Goal: Task Accomplishment & Management: Use online tool/utility

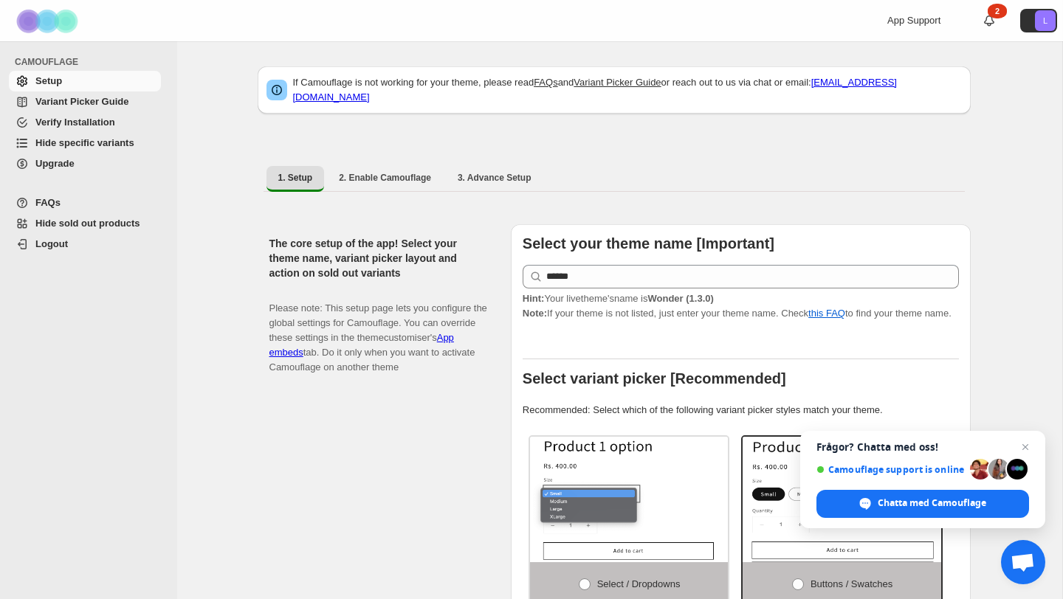
click at [80, 92] on link "Variant Picker Guide" at bounding box center [85, 102] width 152 height 21
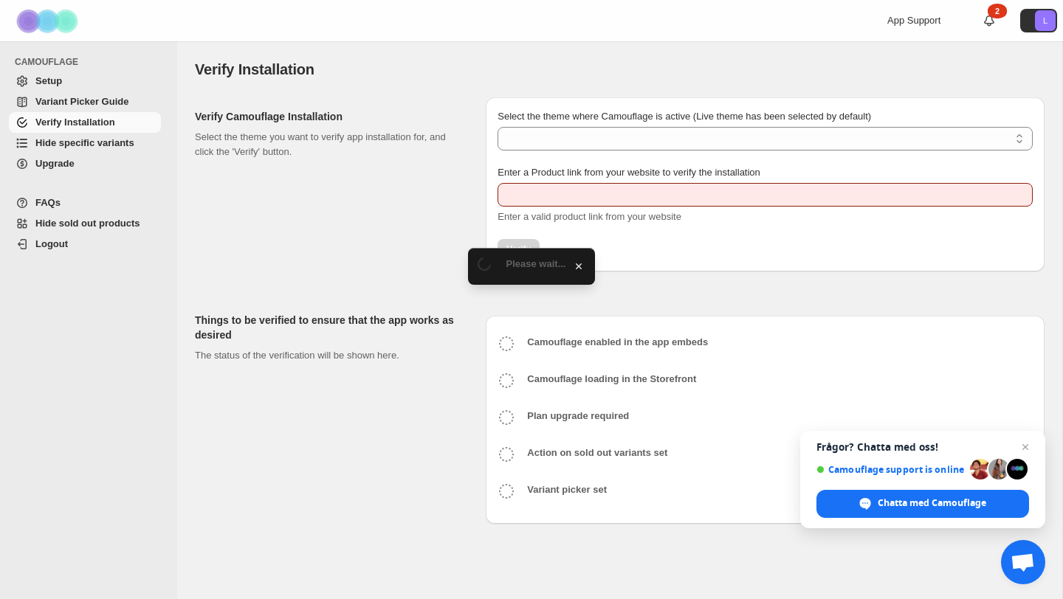
click at [72, 148] on span "Hide specific variants" at bounding box center [84, 142] width 99 height 11
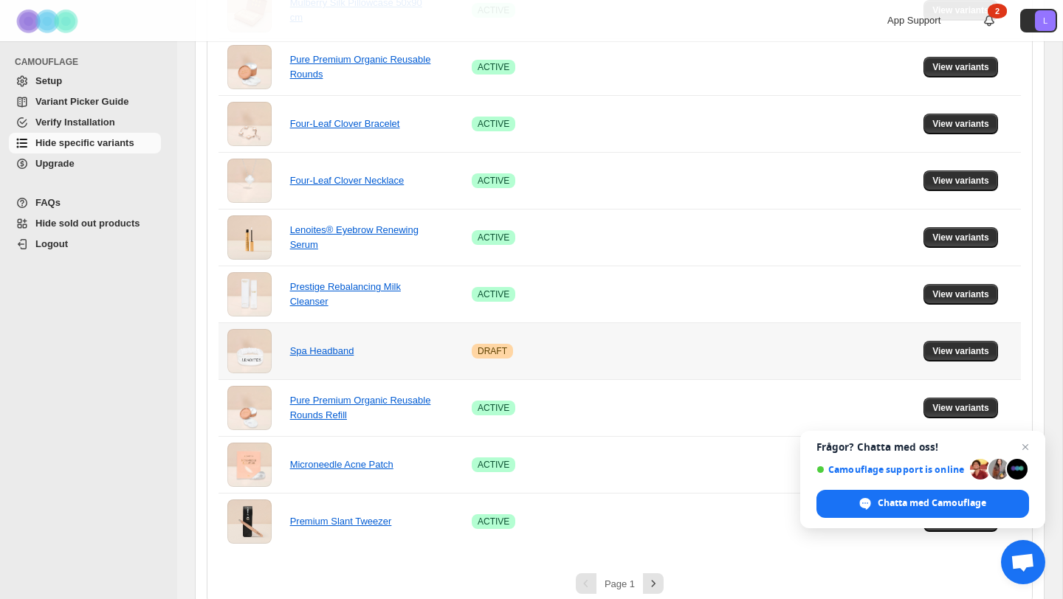
scroll to position [916, 0]
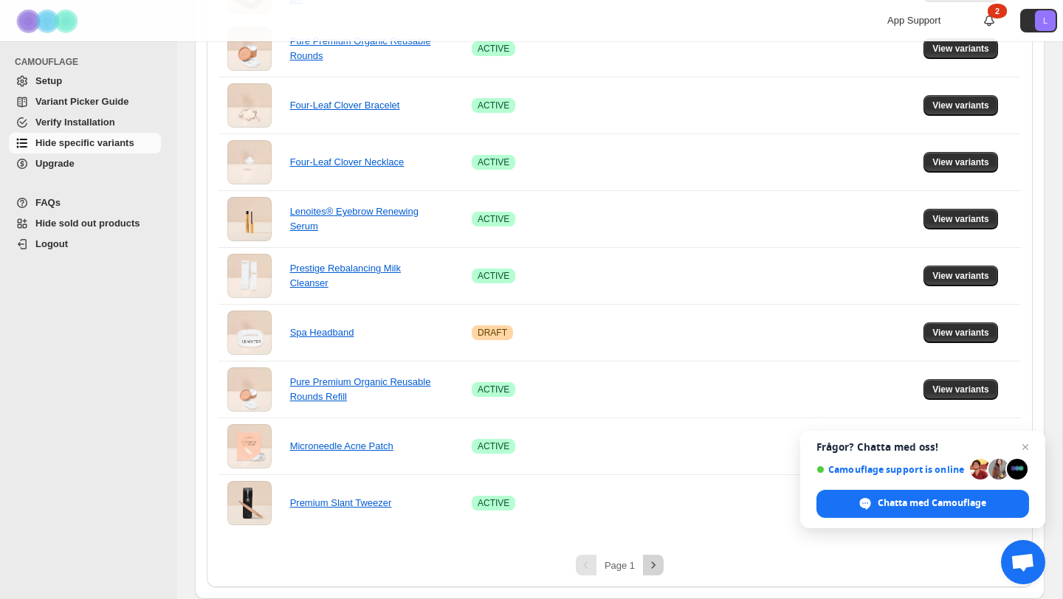
click at [660, 569] on button "Next" at bounding box center [653, 565] width 21 height 21
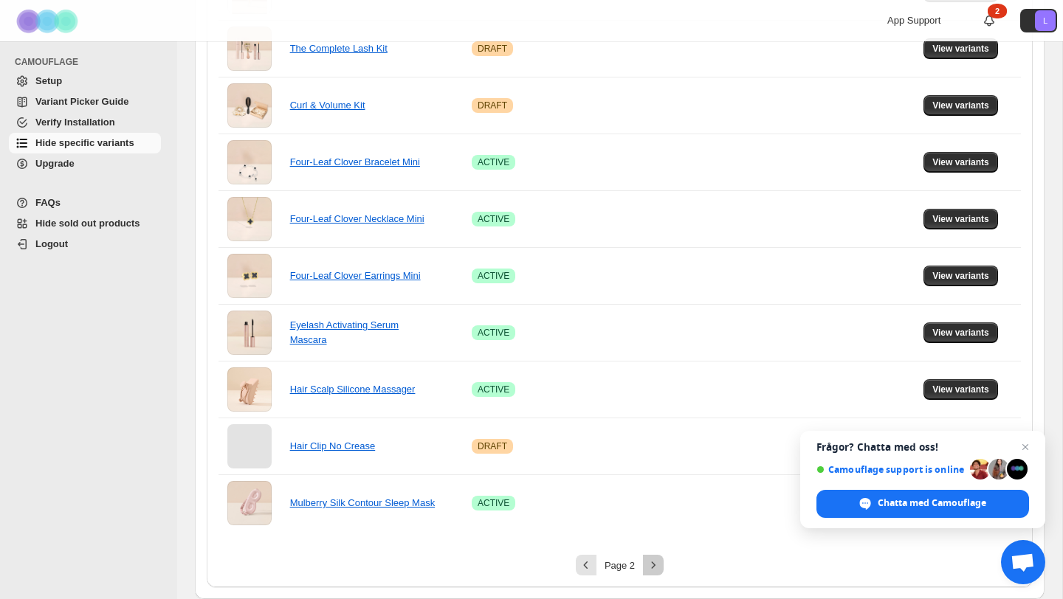
click at [656, 563] on icon "Next" at bounding box center [653, 565] width 15 height 15
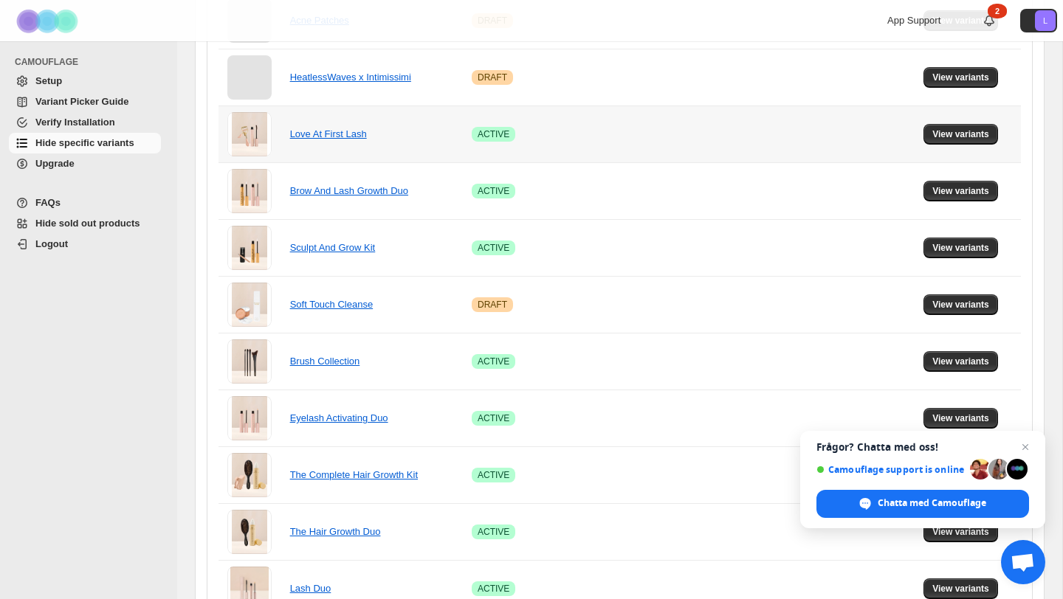
scroll to position [946, 0]
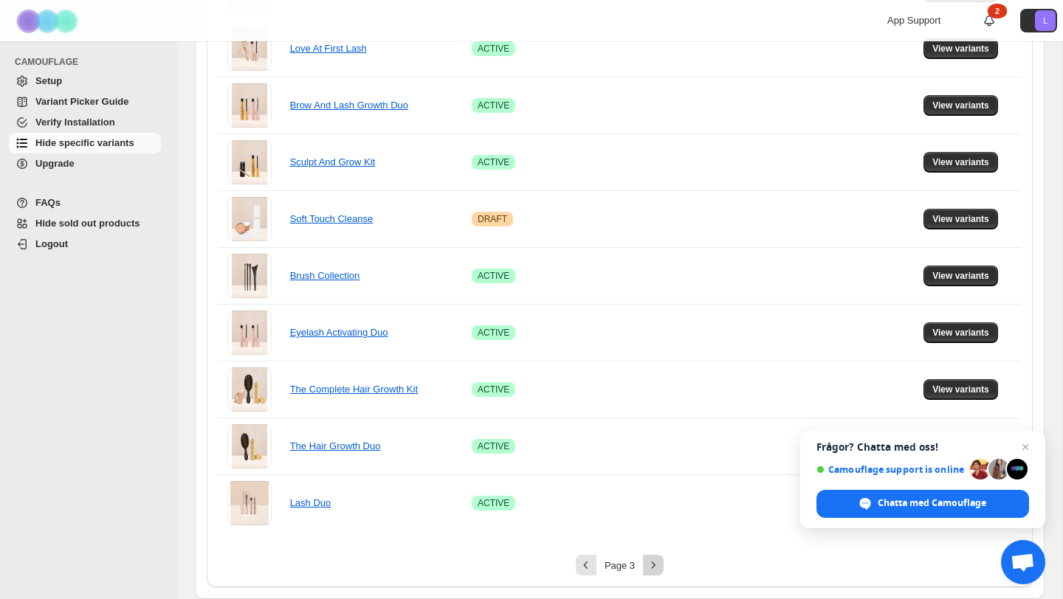
click at [656, 566] on icon "Next" at bounding box center [653, 565] width 15 height 15
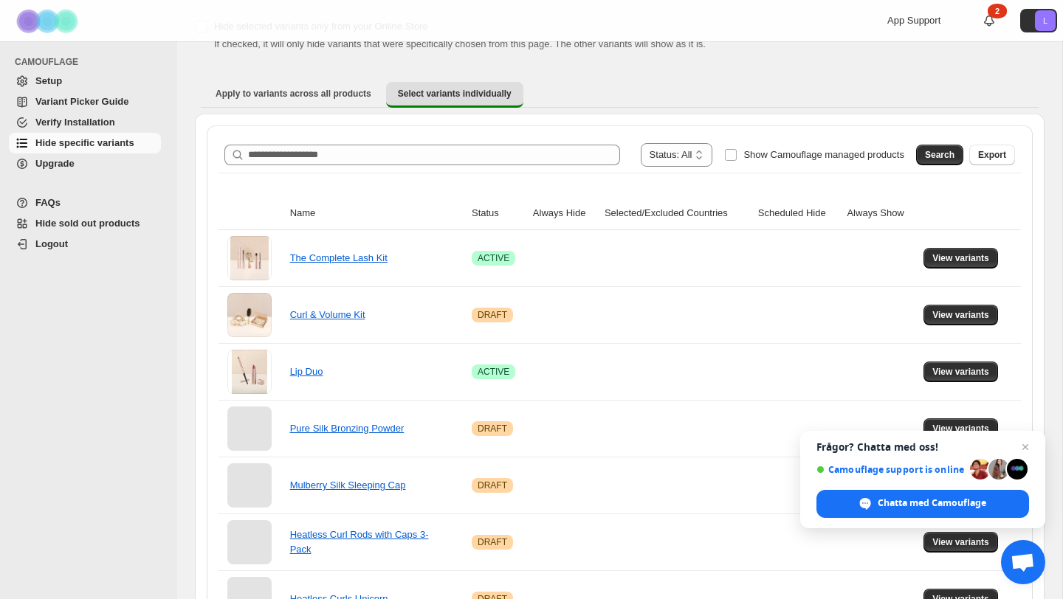
scroll to position [518, 0]
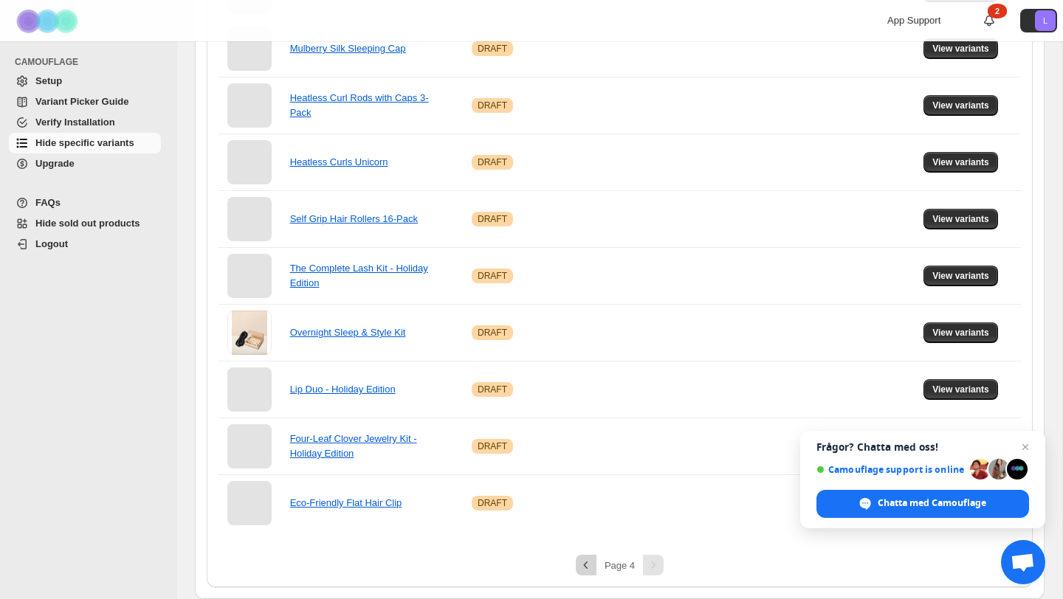
click at [588, 565] on icon "Previous" at bounding box center [586, 565] width 15 height 15
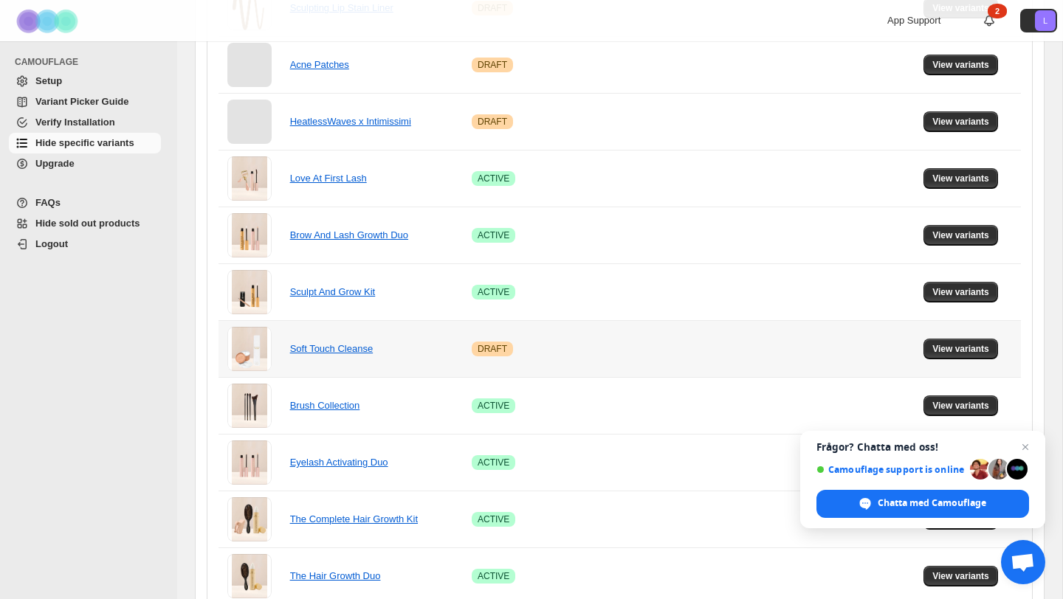
scroll to position [946, 0]
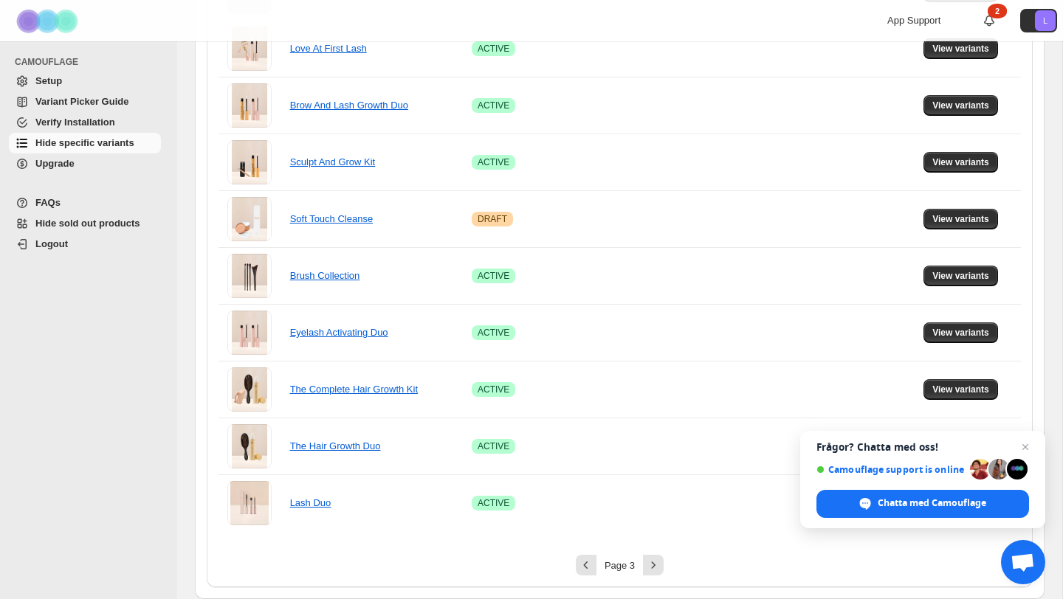
click at [588, 563] on icon "Previous" at bounding box center [586, 565] width 15 height 15
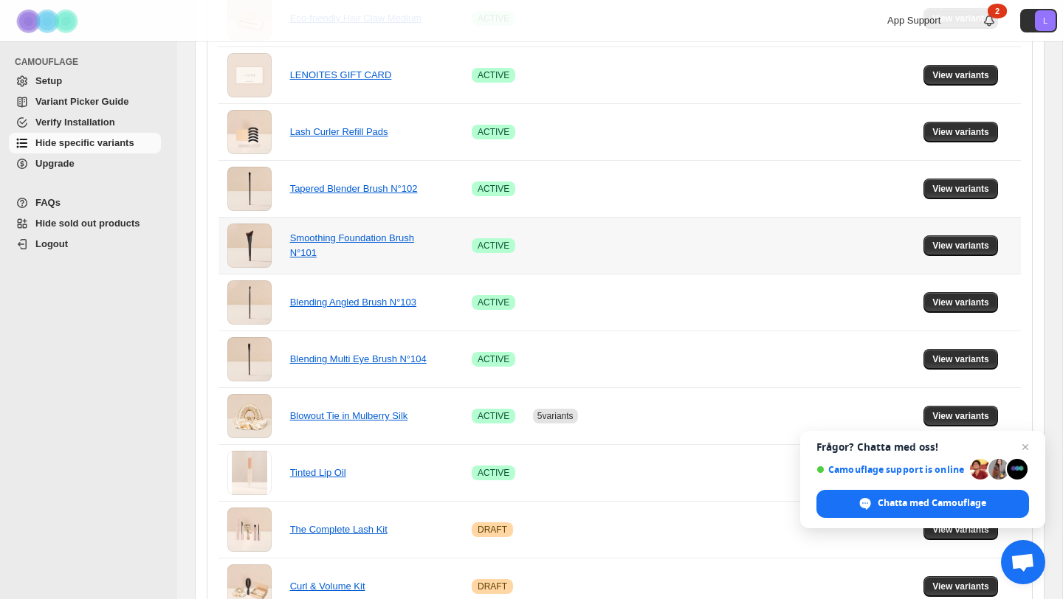
scroll to position [916, 0]
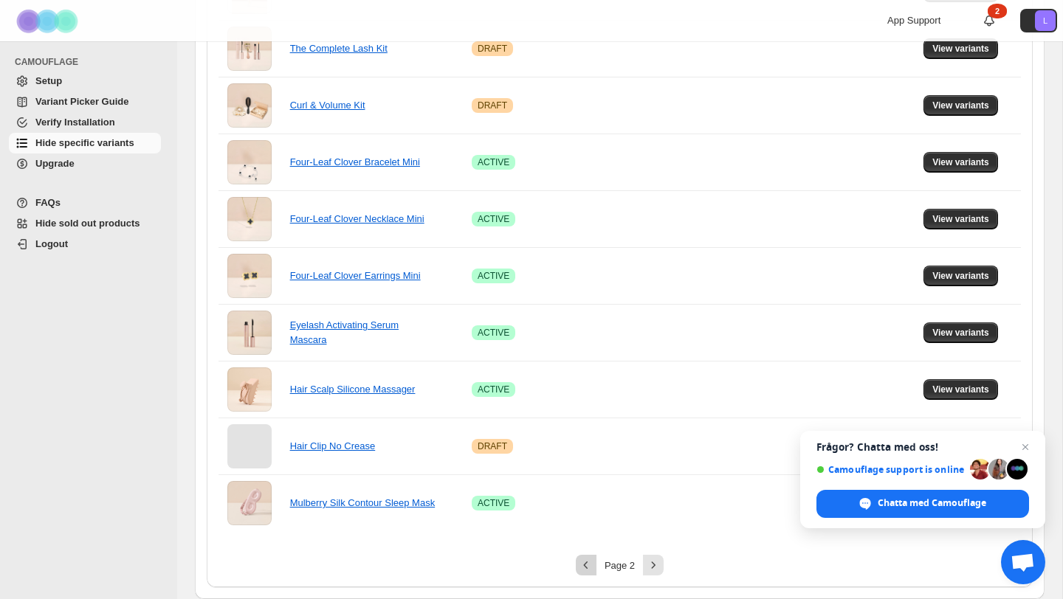
click at [582, 564] on icon "Previous" at bounding box center [586, 565] width 15 height 15
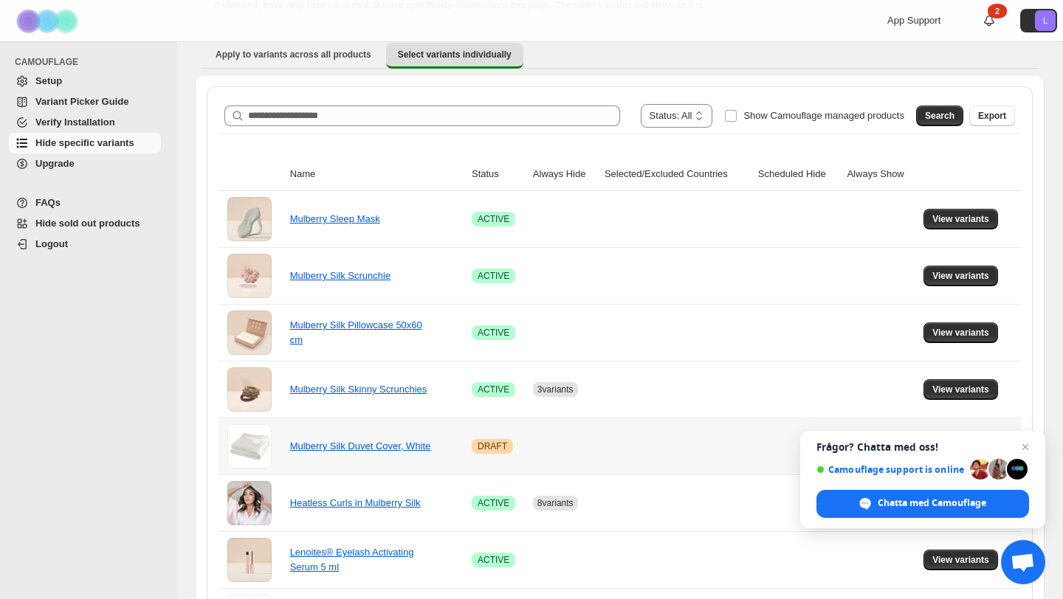
scroll to position [69, 0]
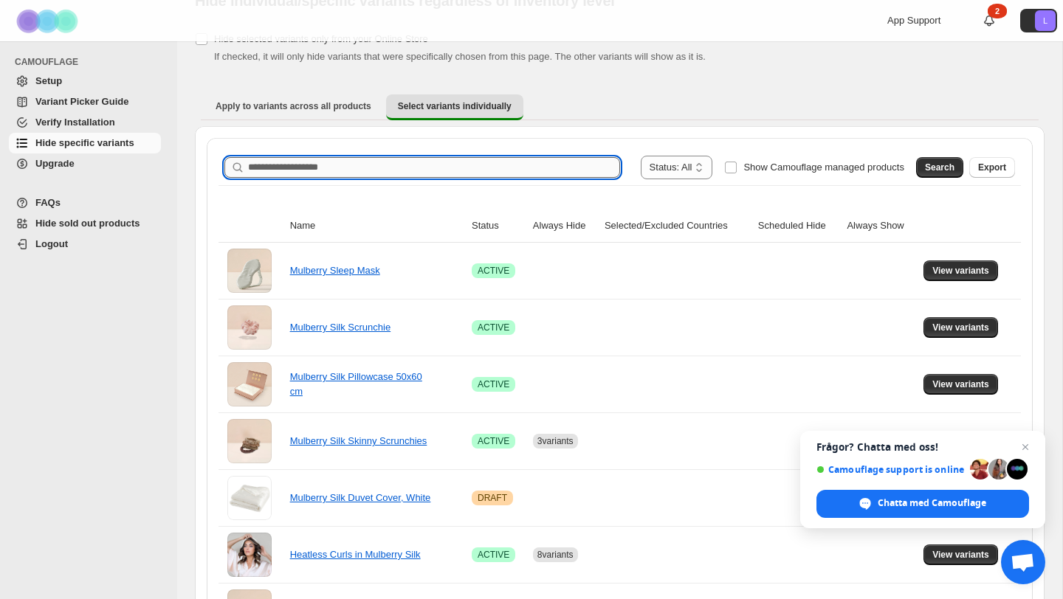
click at [438, 166] on input "Search product name" at bounding box center [434, 167] width 372 height 21
type input "********"
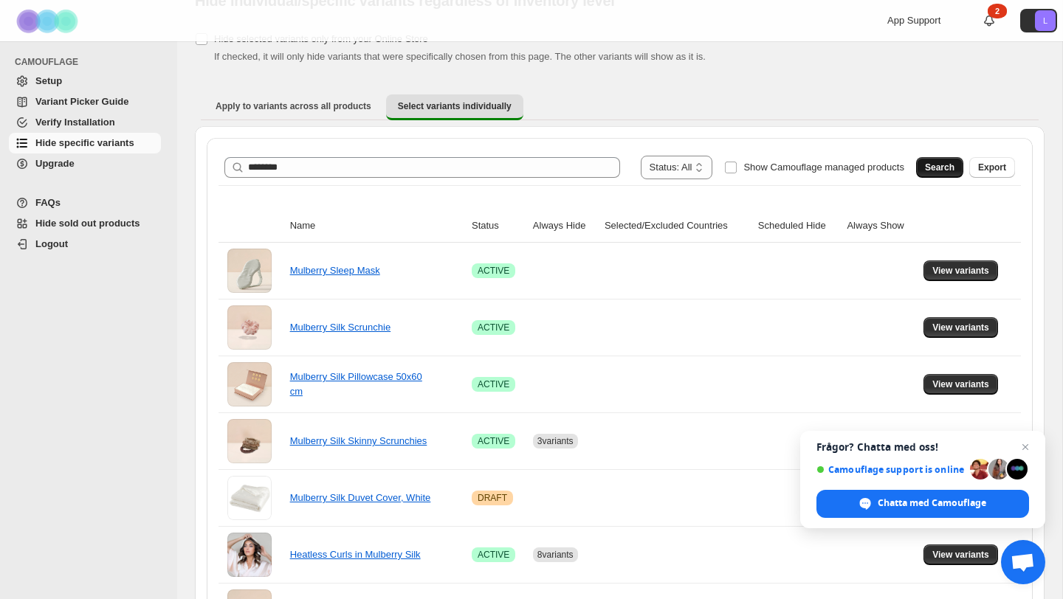
click at [930, 164] on span "Search" at bounding box center [940, 168] width 30 height 12
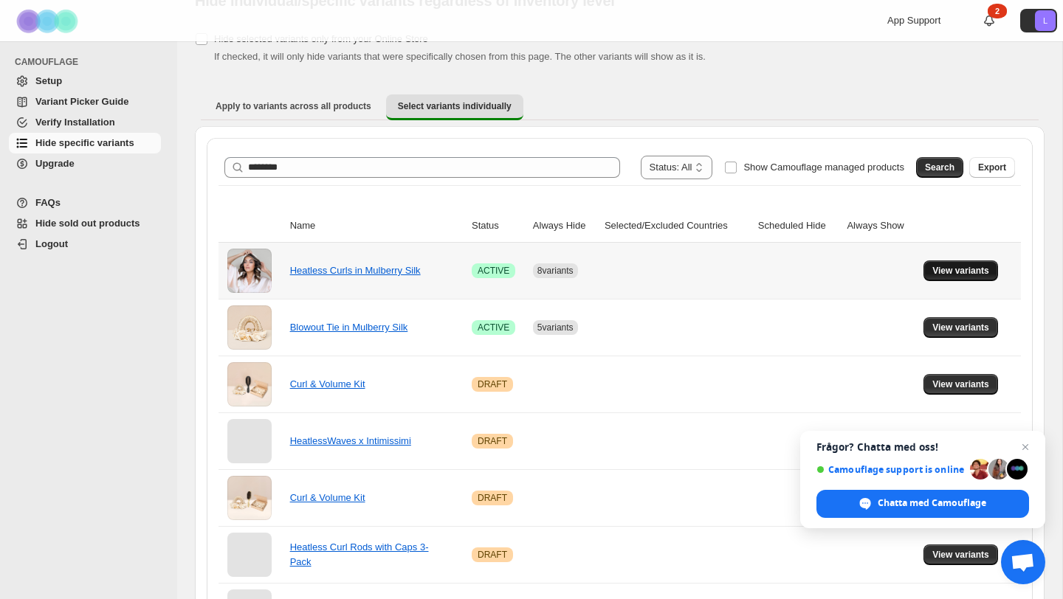
click at [977, 273] on span "View variants" at bounding box center [960, 271] width 57 height 12
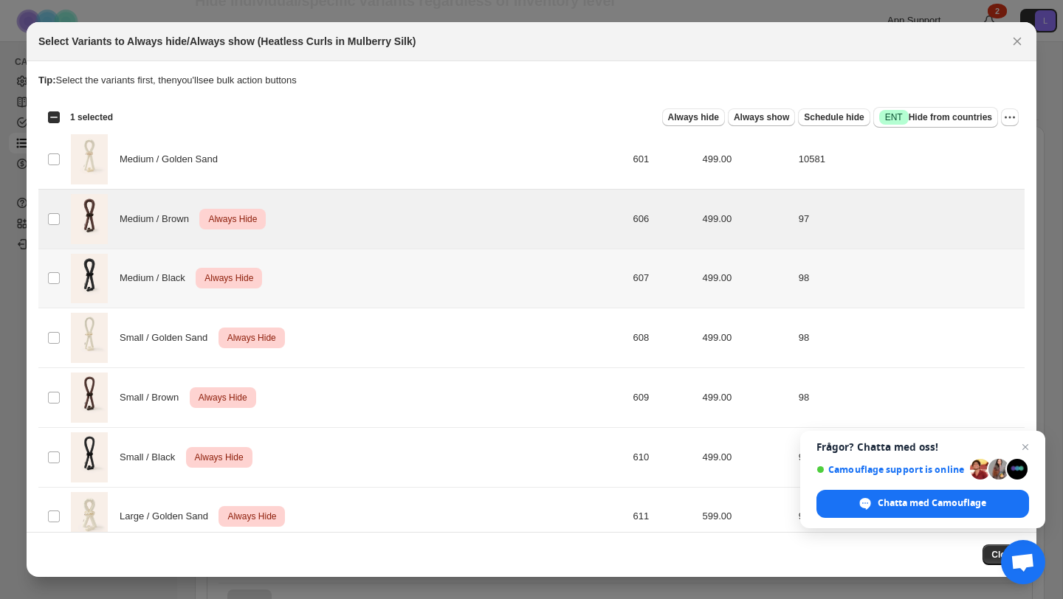
click at [48, 268] on td "Select product variant" at bounding box center [52, 279] width 28 height 60
click at [55, 320] on td "Select product variant" at bounding box center [52, 339] width 28 height 60
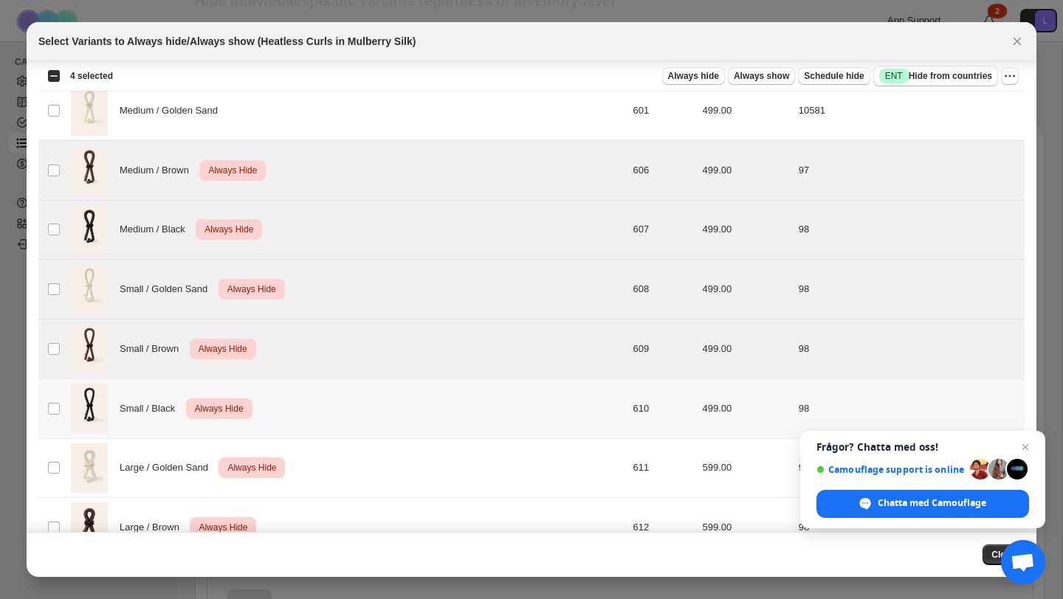
scroll to position [56, 0]
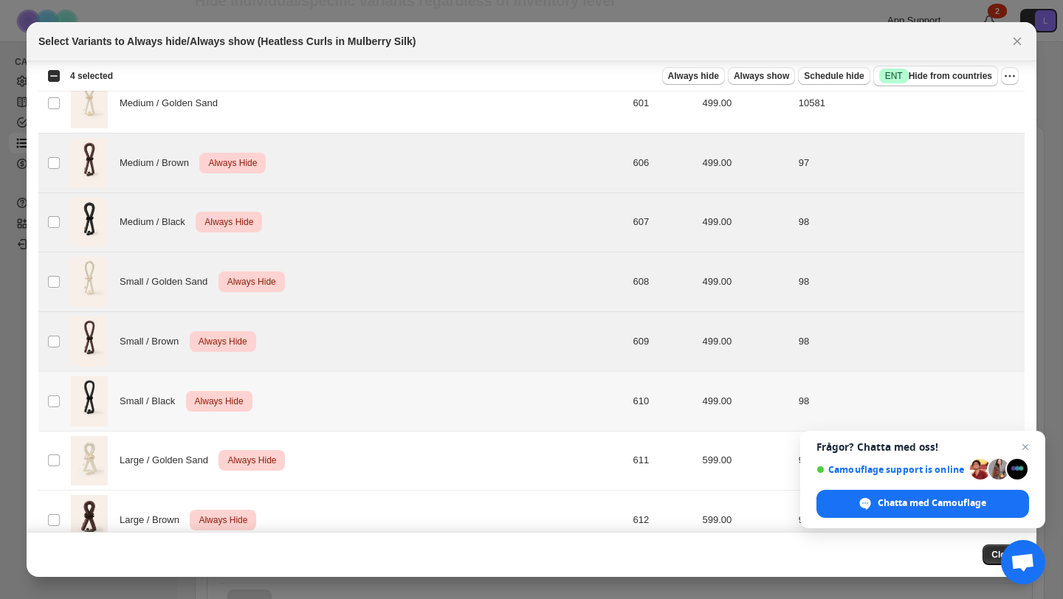
click at [51, 393] on td "Select product variant" at bounding box center [52, 401] width 28 height 60
click at [47, 469] on td "Select product variant" at bounding box center [52, 461] width 28 height 60
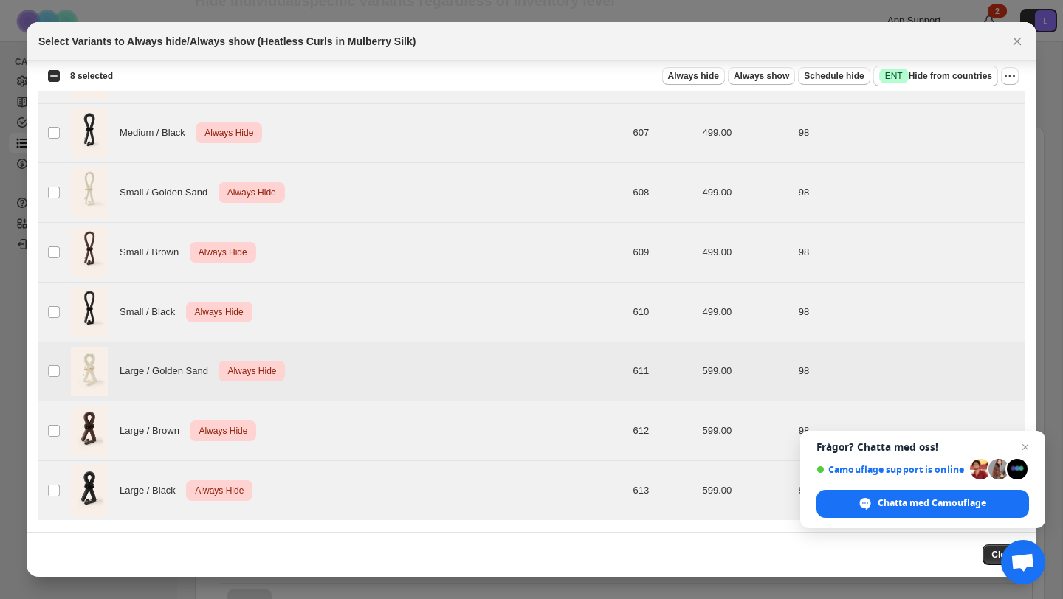
scroll to position [0, 0]
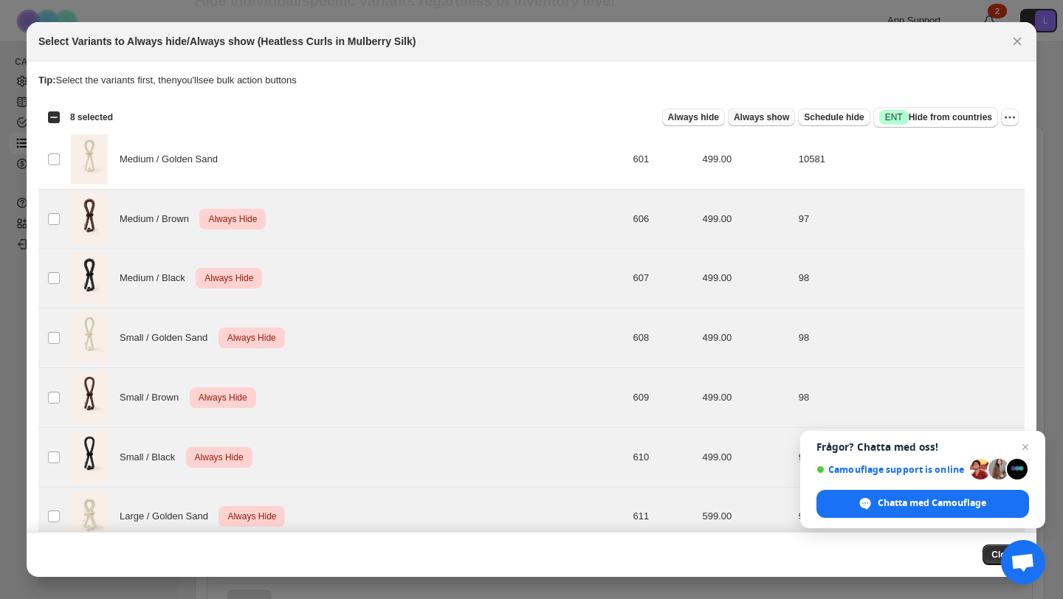
click at [760, 119] on span "Always show" at bounding box center [761, 117] width 55 height 12
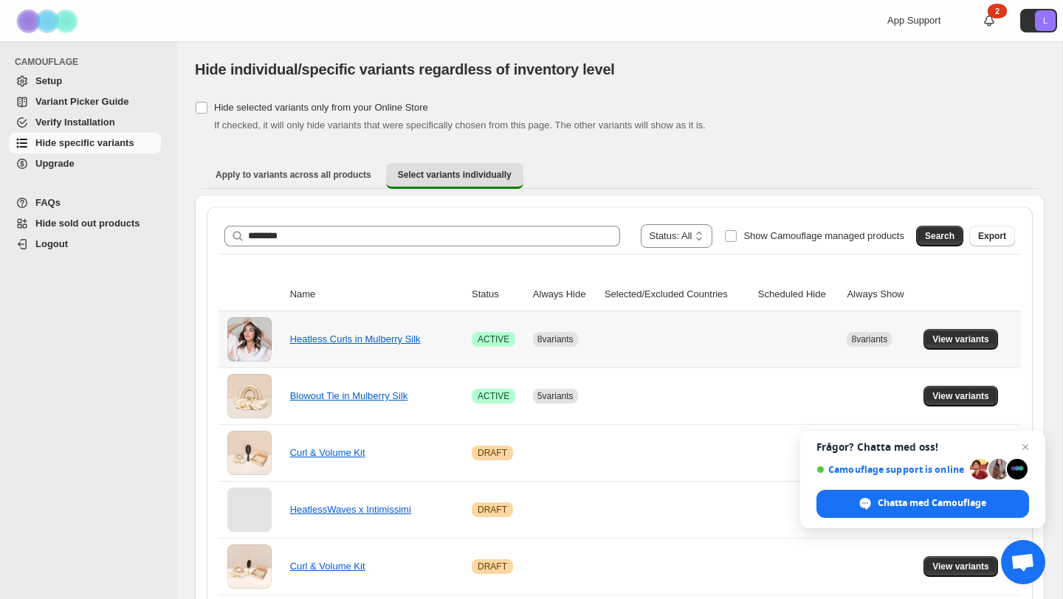
click at [737, 337] on td at bounding box center [677, 340] width 154 height 56
click at [387, 343] on link "Heatless Curls in Mulberry Silk" at bounding box center [355, 339] width 131 height 11
